Goal: Information Seeking & Learning: Compare options

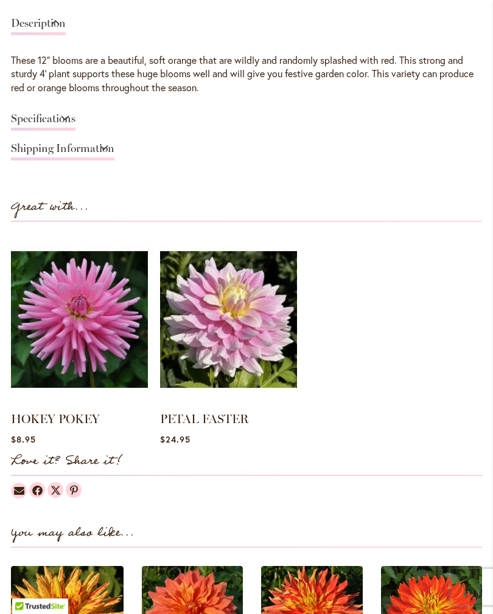
scroll to position [913, 0]
click at [94, 331] on img at bounding box center [79, 319] width 137 height 171
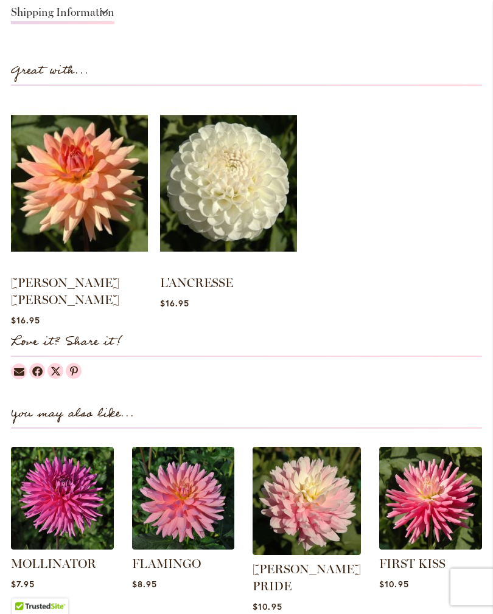
scroll to position [1051, 0]
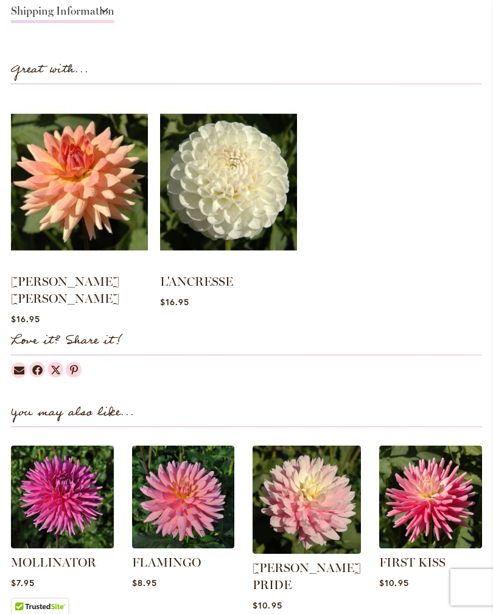
click at [88, 201] on img at bounding box center [79, 182] width 137 height 171
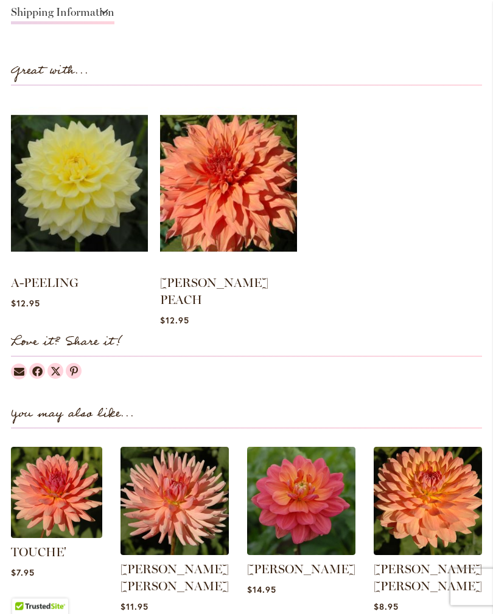
scroll to position [1050, 0]
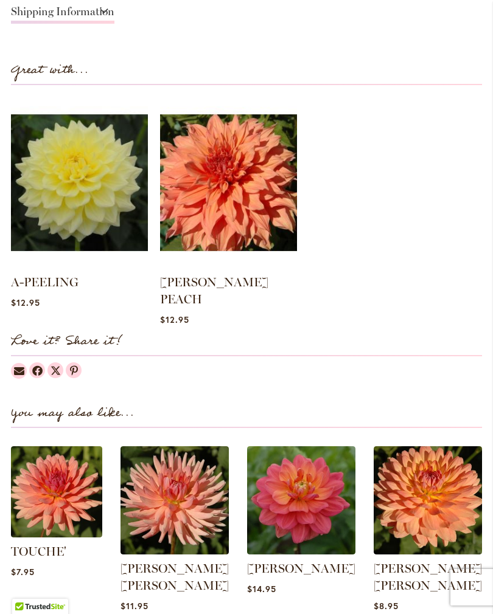
click at [316, 479] on img at bounding box center [301, 500] width 108 height 108
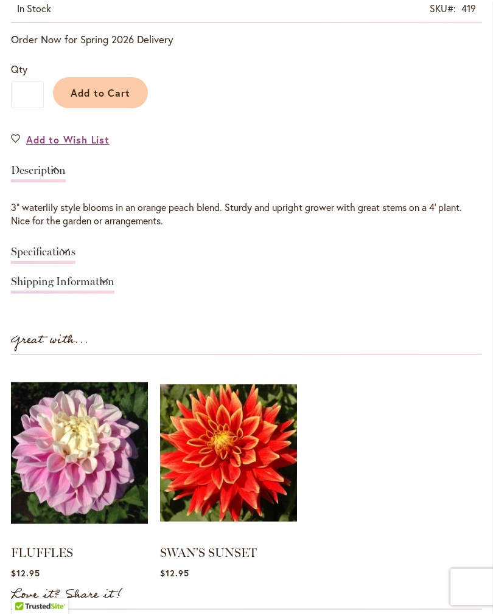
scroll to position [767, 0]
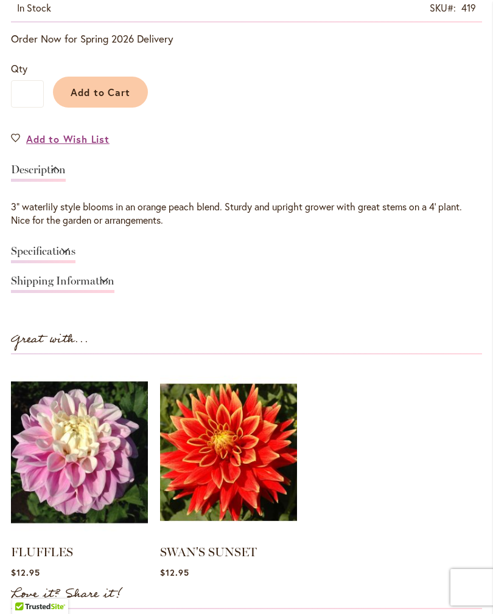
click at [218, 466] on img at bounding box center [228, 452] width 137 height 171
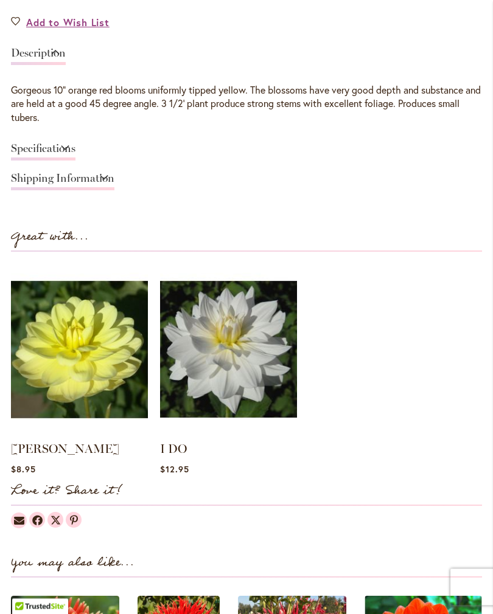
scroll to position [884, 0]
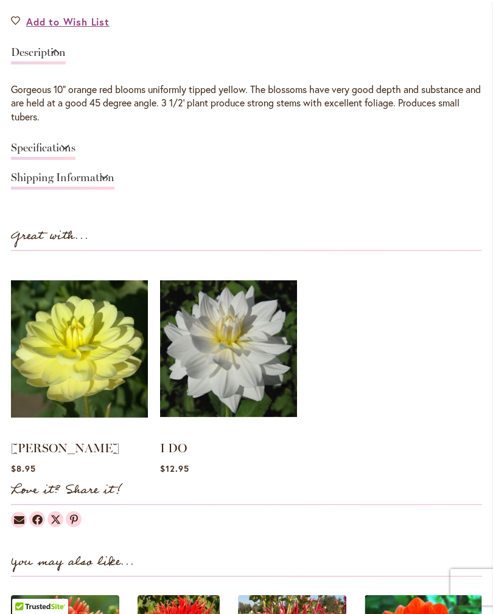
click at [100, 353] on img at bounding box center [79, 348] width 137 height 171
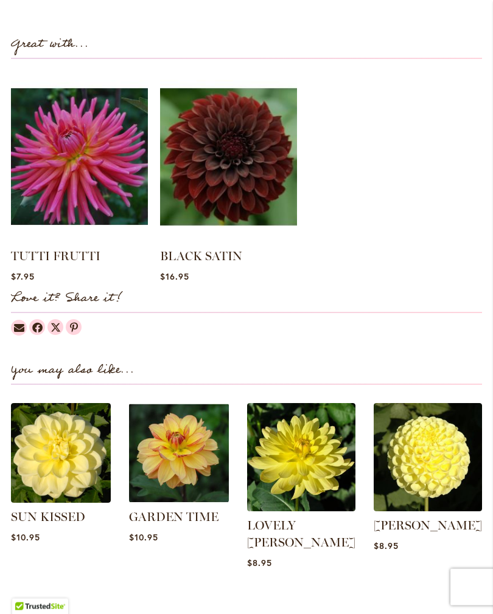
scroll to position [1089, 0]
click at [232, 152] on img at bounding box center [228, 156] width 137 height 171
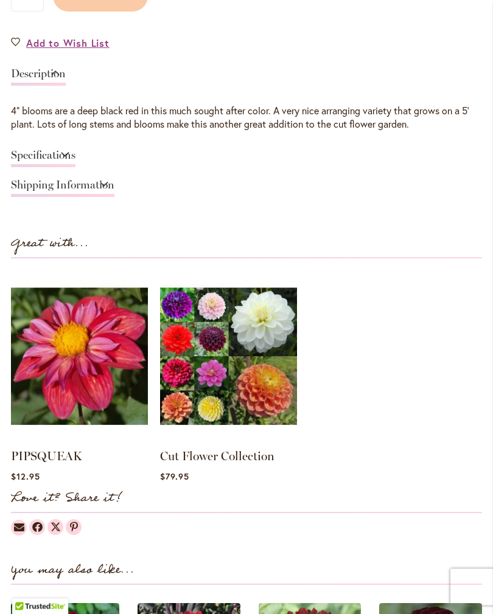
scroll to position [863, 0]
click at [223, 365] on img at bounding box center [228, 356] width 137 height 171
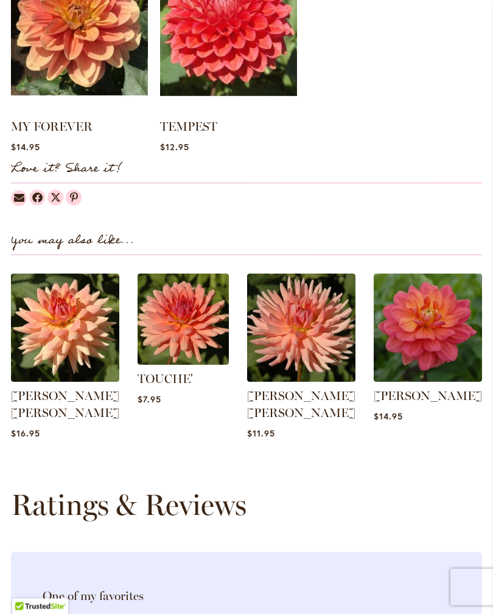
scroll to position [1193, 0]
click at [432, 327] on img at bounding box center [427, 328] width 108 height 108
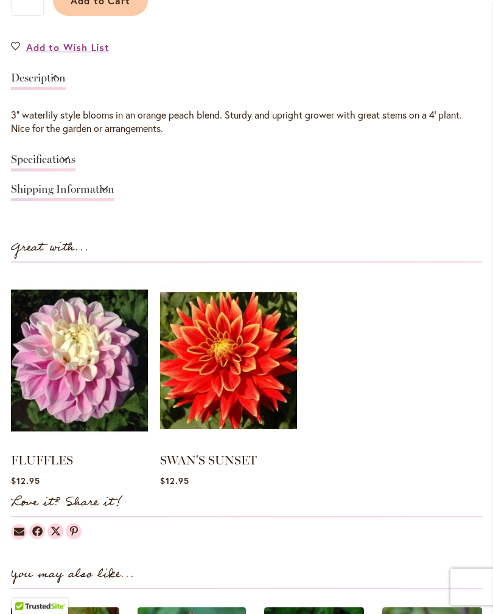
scroll to position [859, 0]
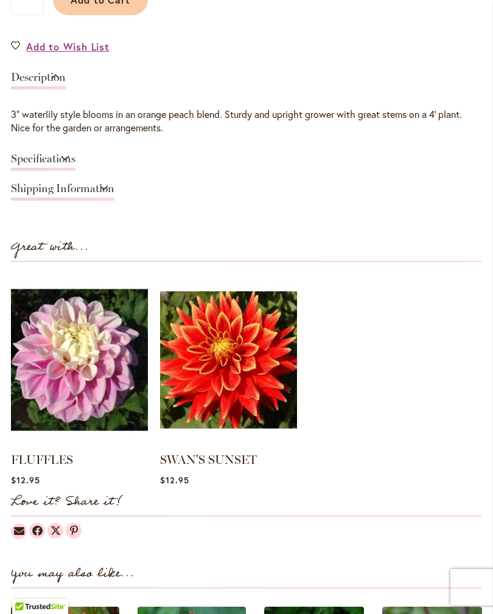
click at [236, 379] on img at bounding box center [228, 359] width 137 height 171
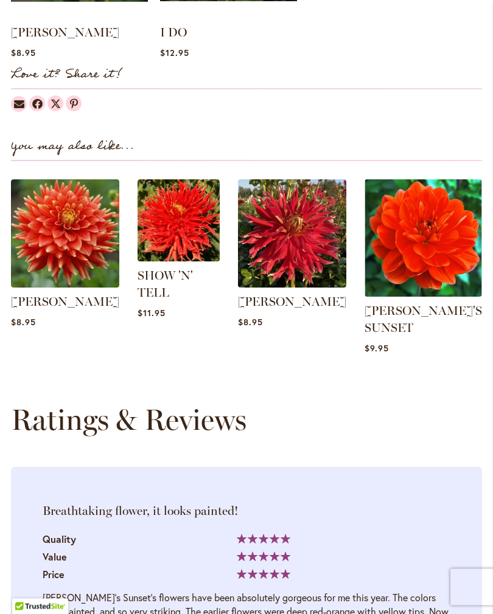
scroll to position [1300, 0]
click at [78, 253] on img at bounding box center [65, 233] width 108 height 108
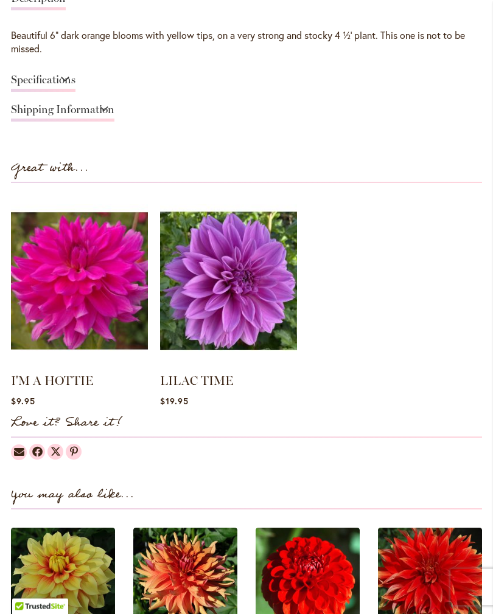
scroll to position [939, 0]
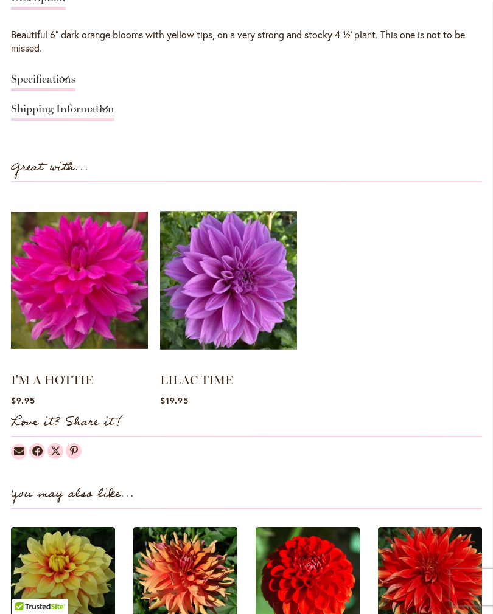
click at [247, 294] on img at bounding box center [228, 280] width 137 height 171
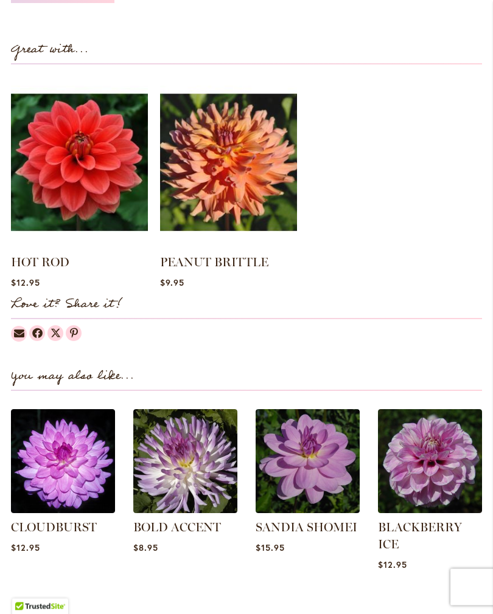
scroll to position [1058, 0]
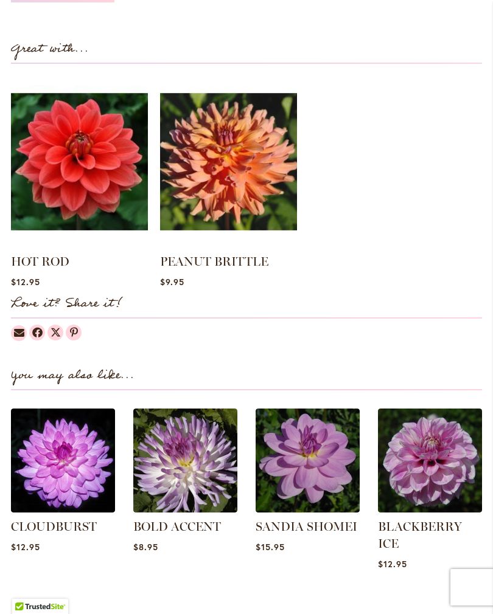
click at [94, 160] on img at bounding box center [79, 161] width 137 height 171
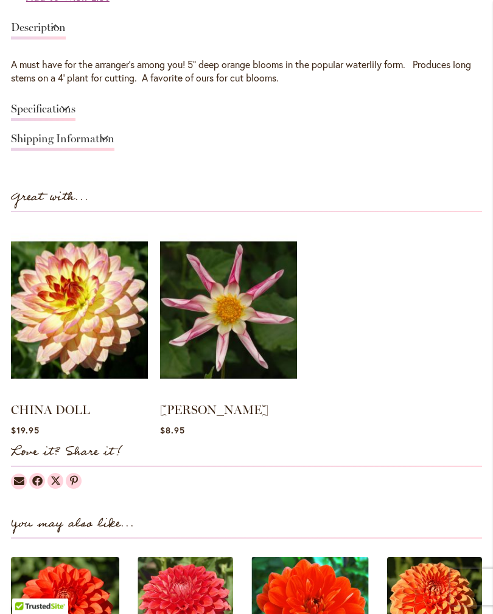
scroll to position [909, 0]
click at [238, 336] on img at bounding box center [228, 309] width 137 height 171
